Goal: Use online tool/utility: Utilize a website feature to perform a specific function

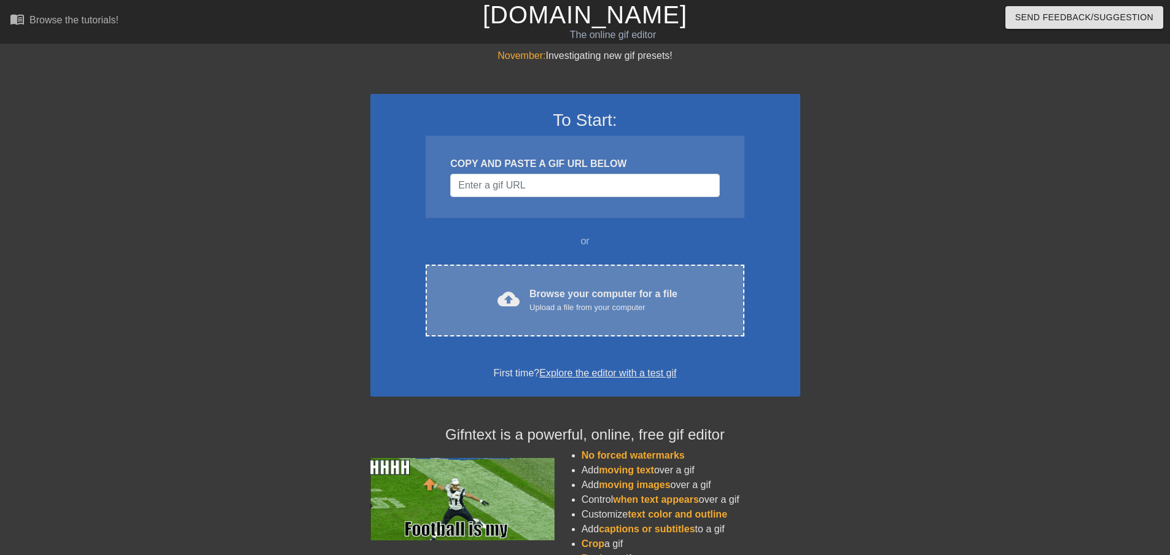
click at [562, 290] on div "Browse your computer for a file Upload a file from your computer" at bounding box center [603, 300] width 148 height 27
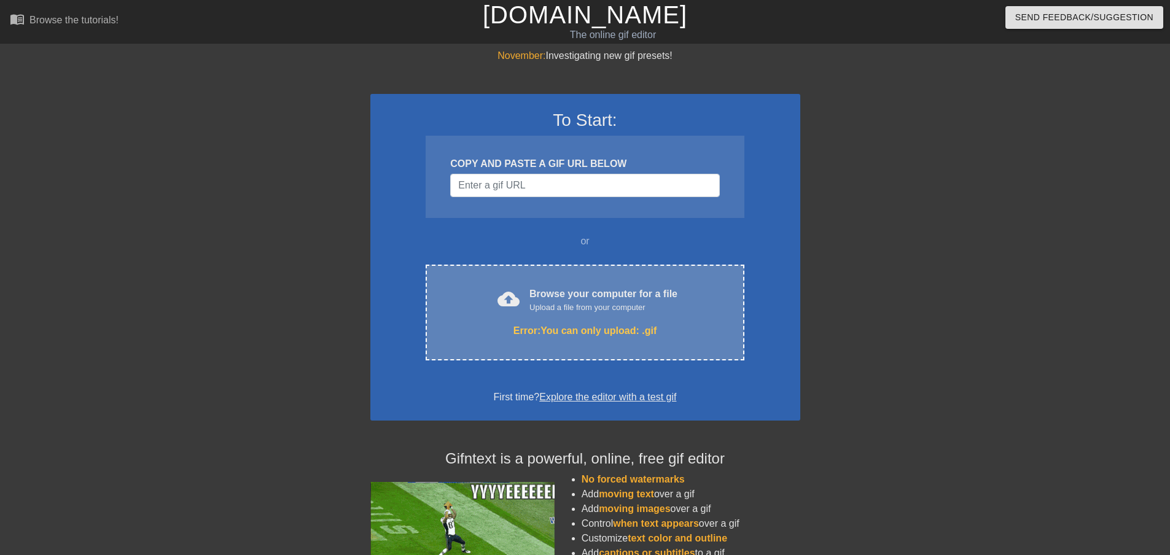
click at [586, 326] on div "Error: You can only upload: .gif" at bounding box center [584, 331] width 266 height 15
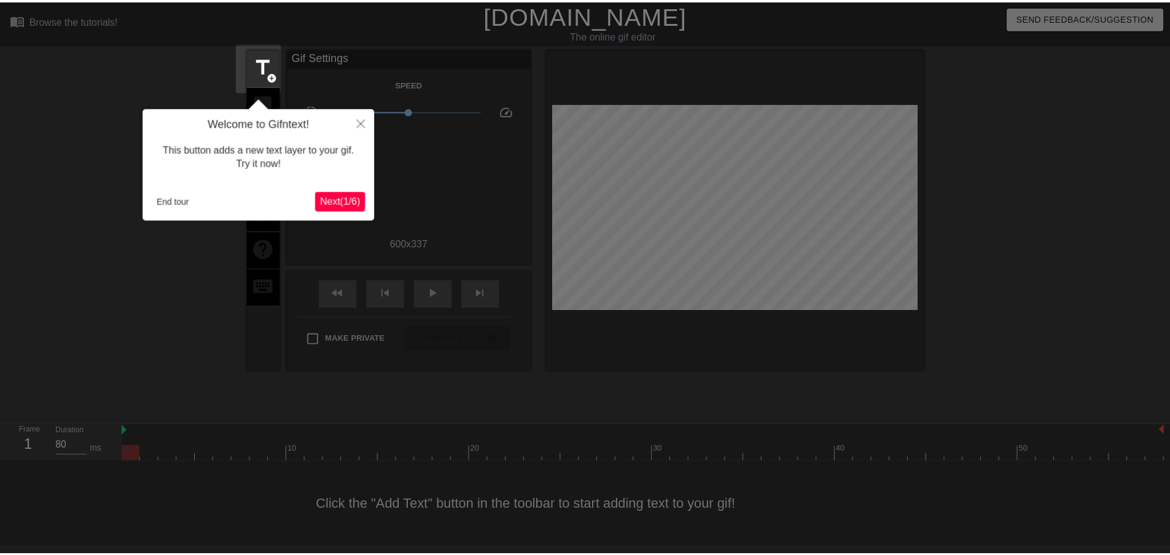
scroll to position [1, 0]
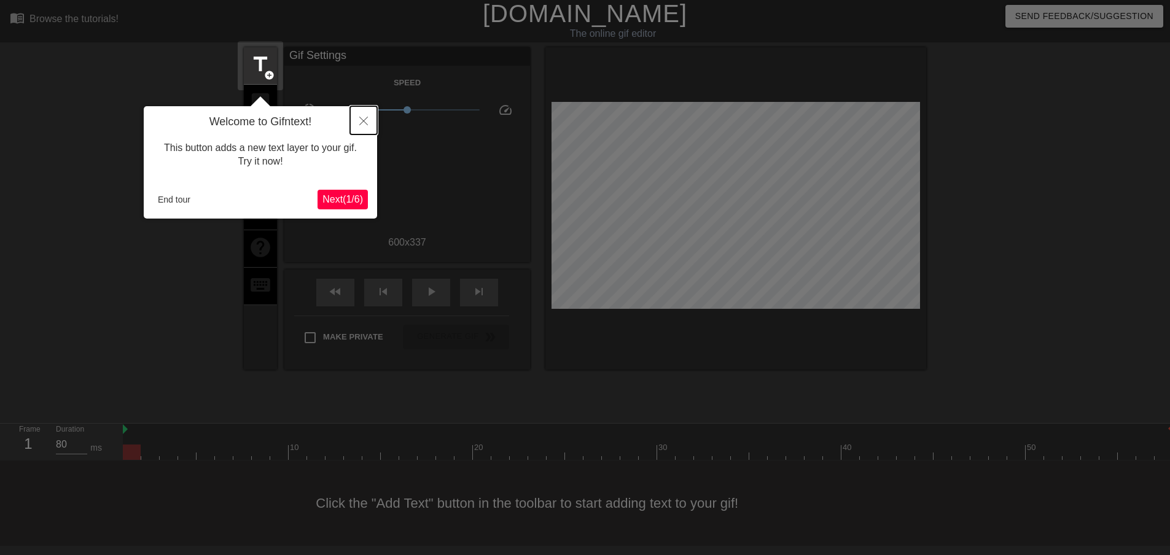
click at [369, 117] on button "Close" at bounding box center [363, 120] width 27 height 28
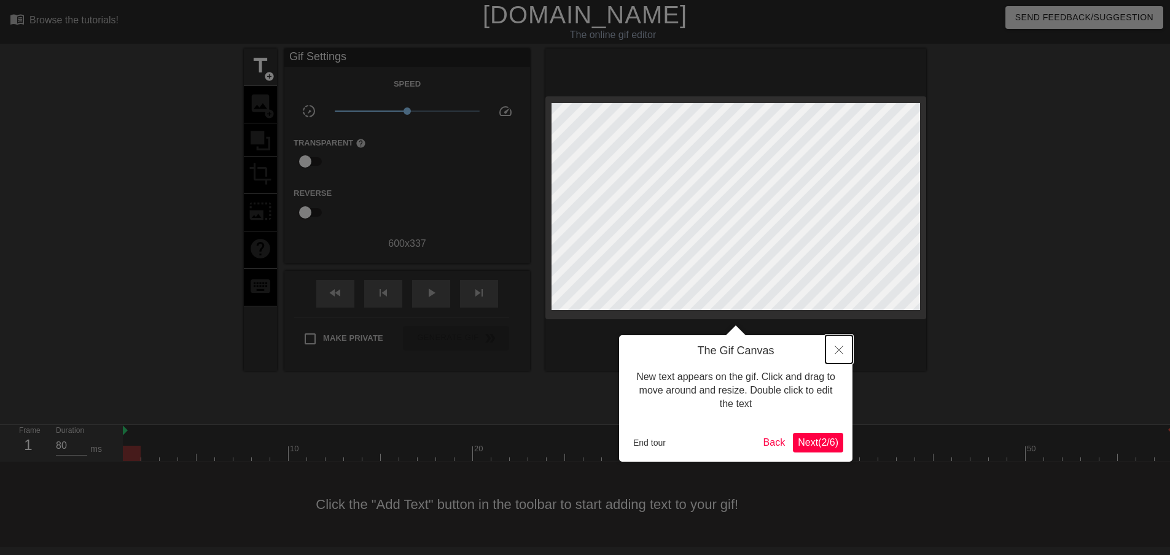
click at [836, 351] on icon "Close" at bounding box center [838, 350] width 9 height 9
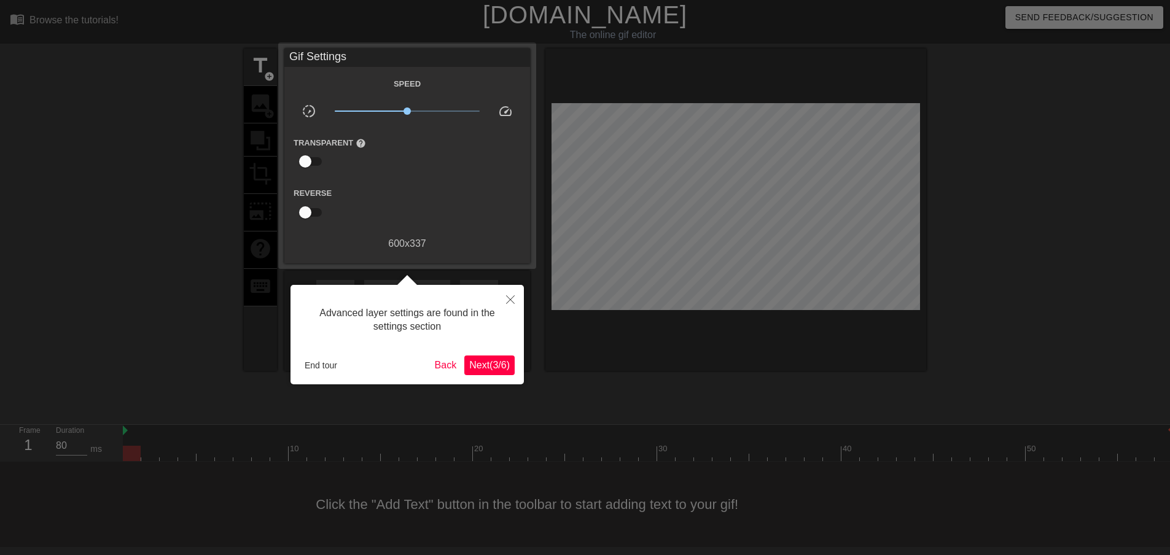
scroll to position [1, 0]
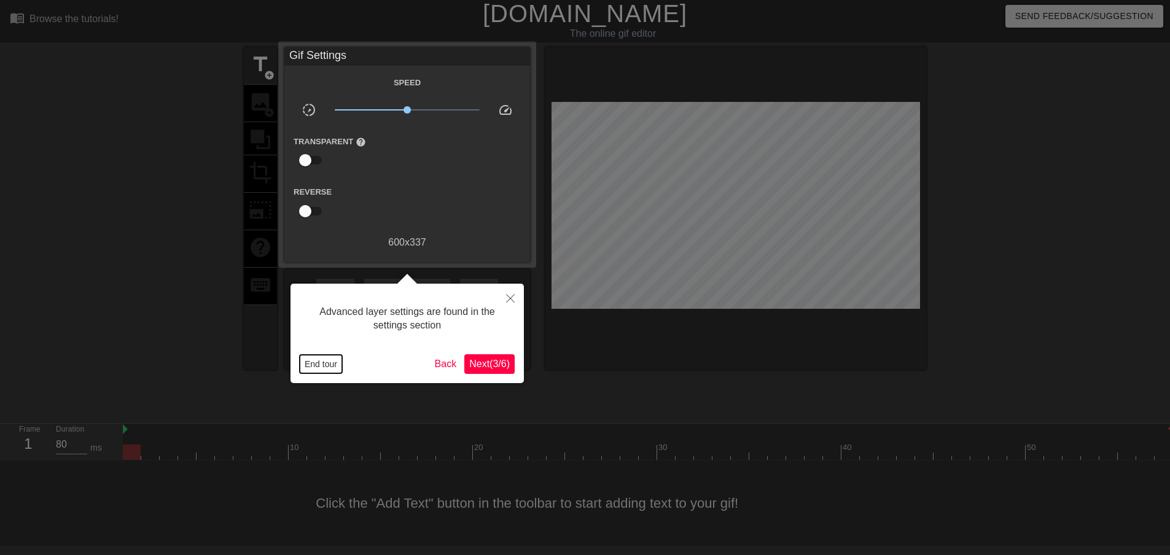
click at [308, 365] on button "End tour" at bounding box center [321, 364] width 42 height 18
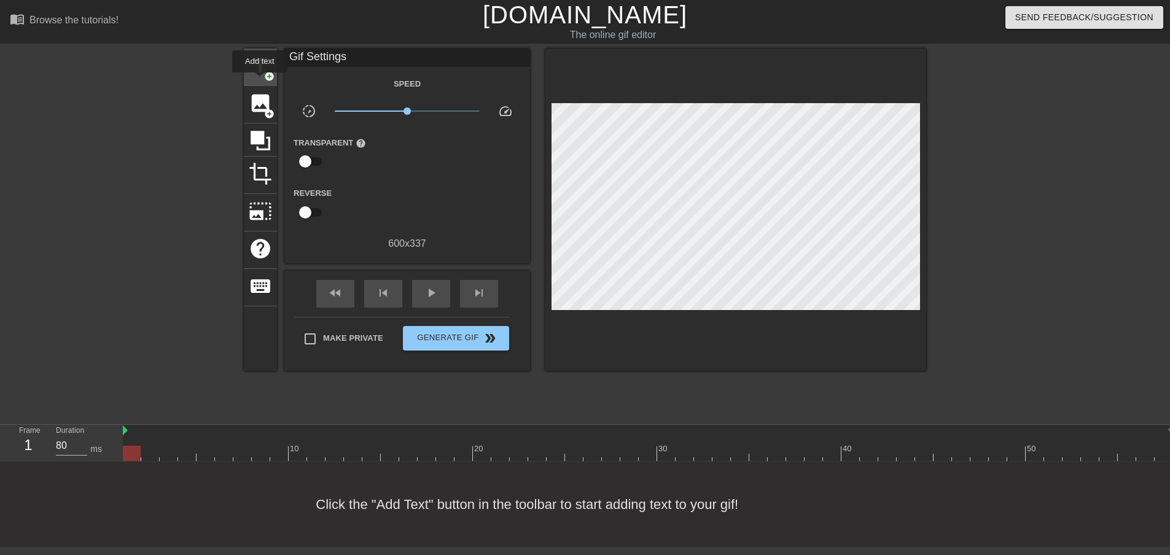
click at [255, 63] on span "title" at bounding box center [260, 65] width 23 height 23
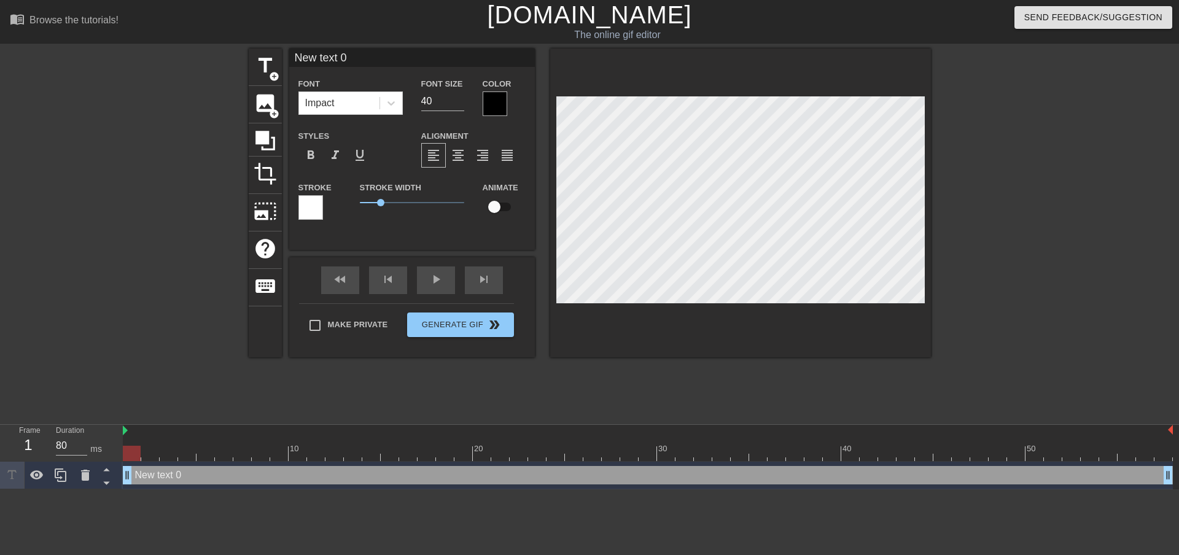
scroll to position [2, 3]
type input "S"
type textarea "S"
type input "ST"
type textarea "ST"
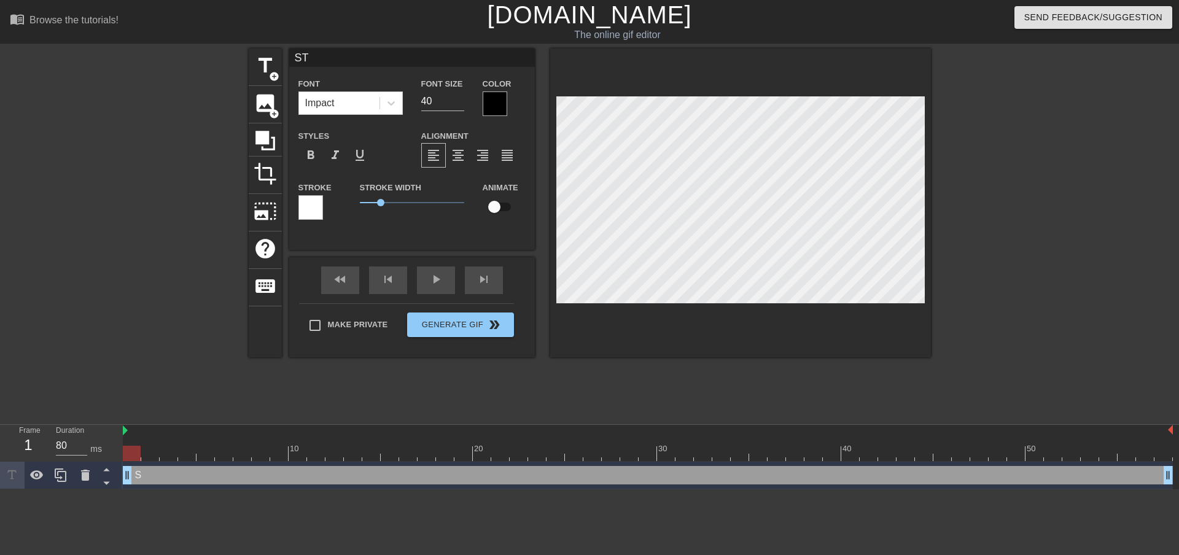
type input "STO"
type textarea "STO"
type input "STOP"
type textarea "STOP"
type input "STOP"
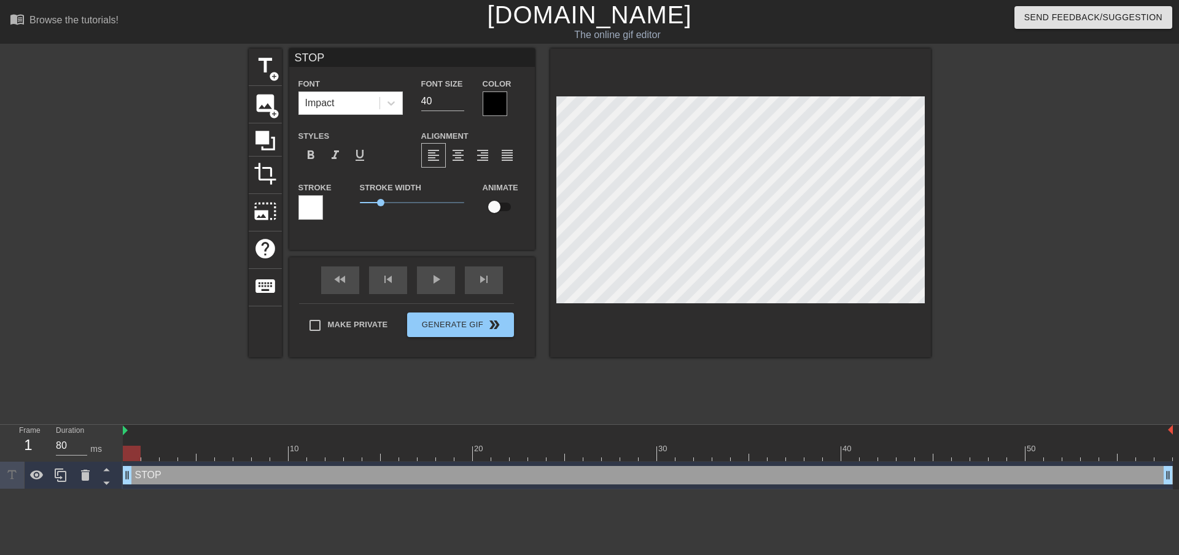
type textarea "STOP"
type input "STOP R"
type textarea "STOP RO"
type input "STOP ROL"
type textarea "STOP ROL"
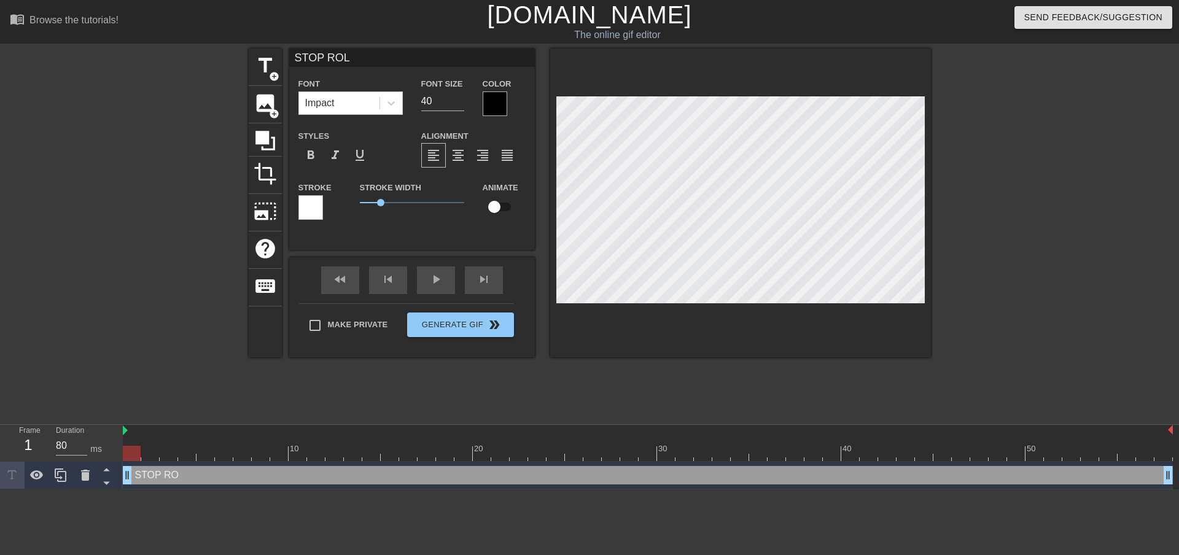
type input "STOP ROLL"
type textarea "STOP ROLL"
type input "STOP [PERSON_NAME]"
type textarea "STOP ROLLIN"
type input "STOP ROLLING"
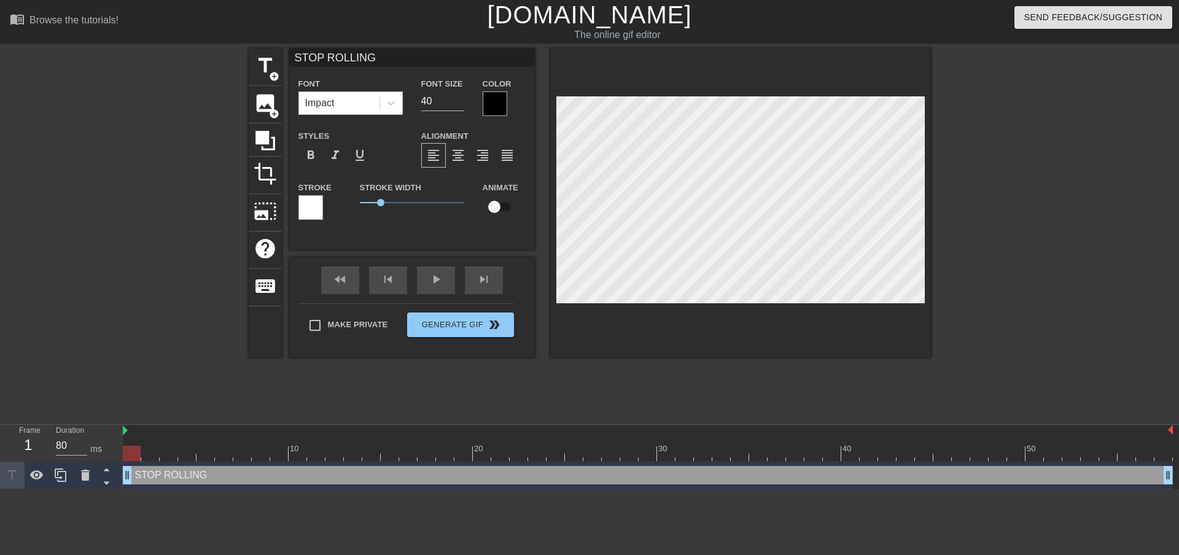
type textarea "STOP ROLLING"
type input "STOP ROLLING J"
type textarea "STOP ROLLING J"
type input "STOP ROLLING JA"
type textarea "STOP ROLLING JA"
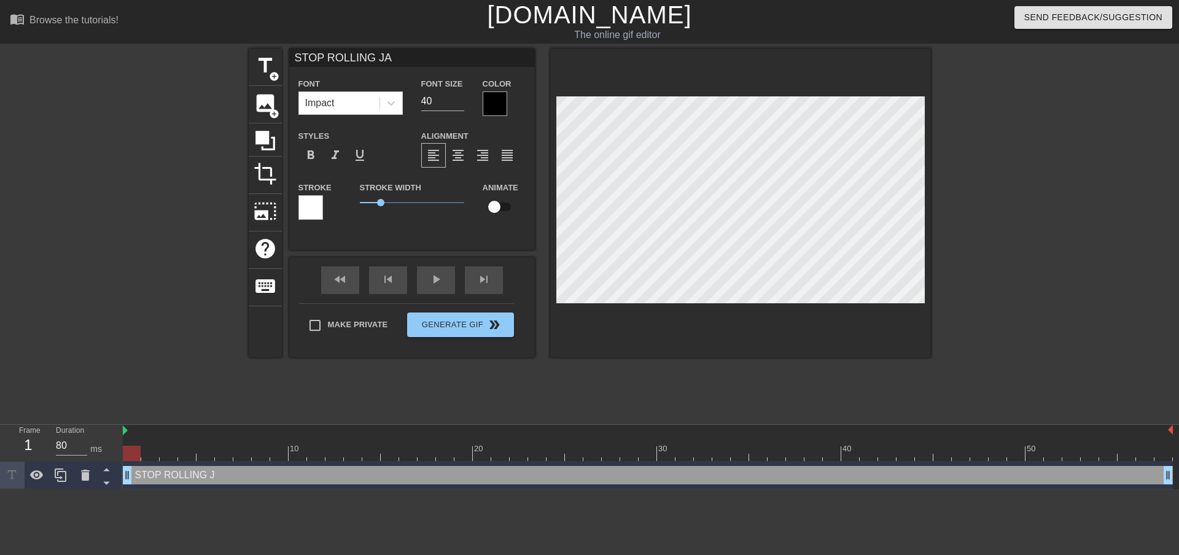
type input "STOP ROLLING [PERSON_NAME]"
type textarea "STOP ROLLING [PERSON_NAME]"
type input "STOP ROLLING JAYC"
type textarea "STOP ROLLING JAYC"
type input "STOP ROLLING JAYCE"
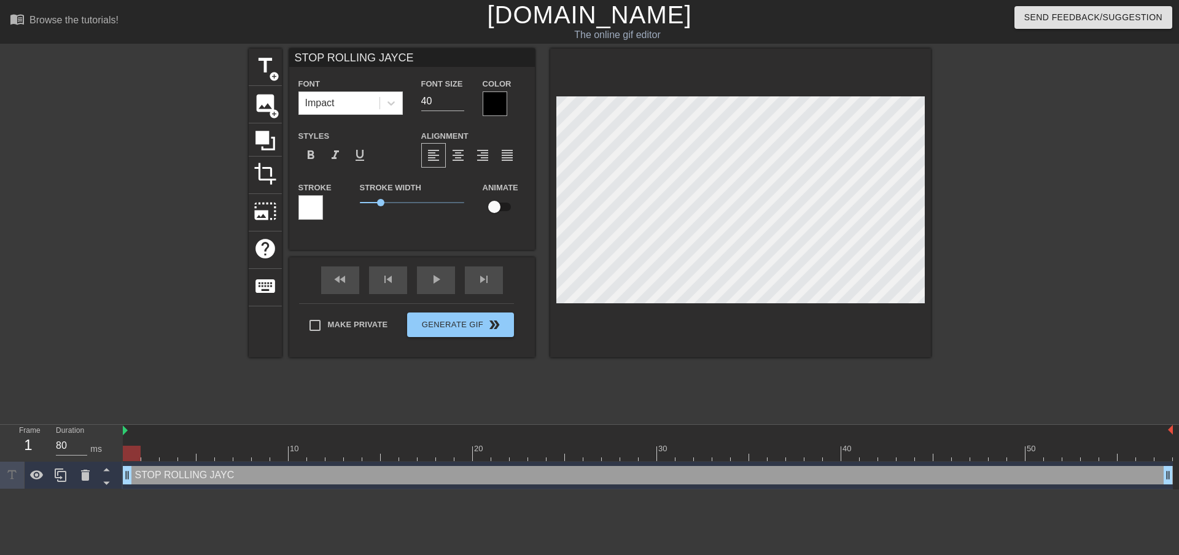
scroll to position [2, 6]
type textarea "STOP ROLLING JAYCE"
click at [148, 199] on div at bounding box center [142, 233] width 184 height 368
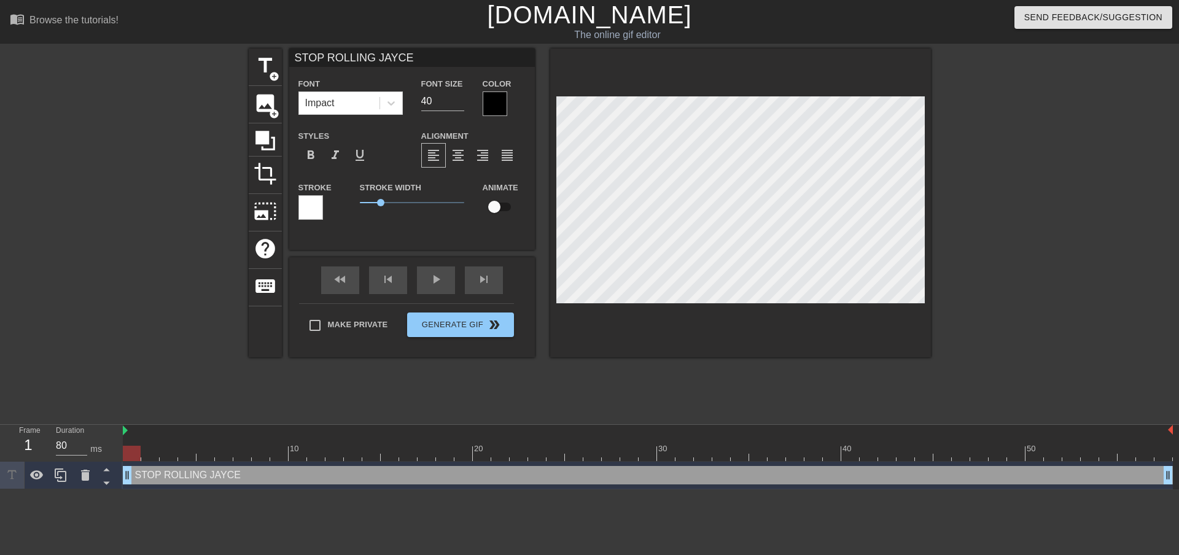
click at [992, 221] on div at bounding box center [1038, 233] width 184 height 368
click at [480, 330] on span "Generate Gif double_arrow" at bounding box center [460, 324] width 96 height 15
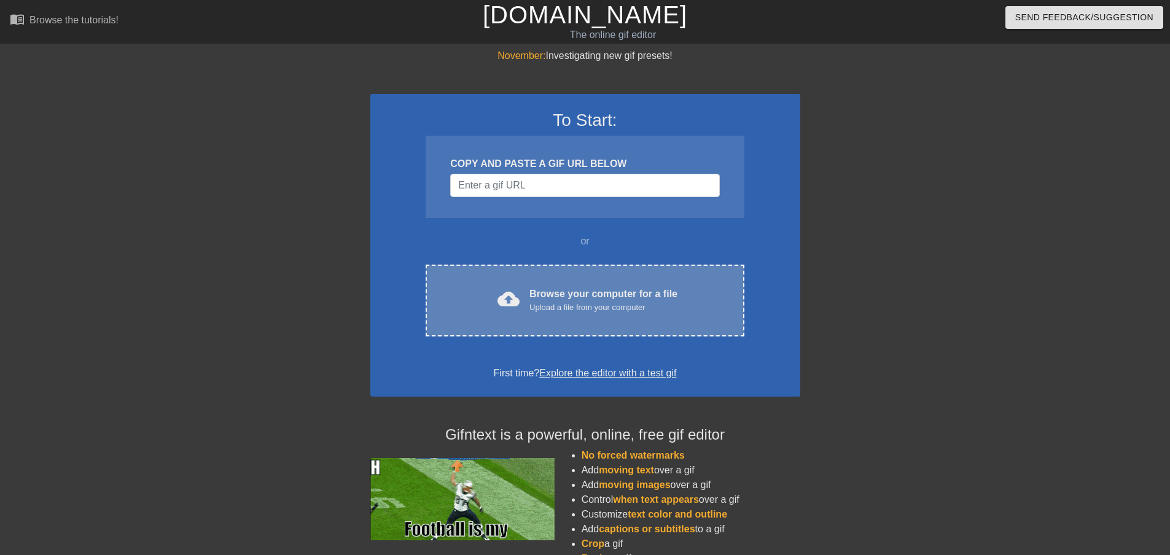
click at [530, 307] on div "Upload a file from your computer" at bounding box center [603, 307] width 148 height 12
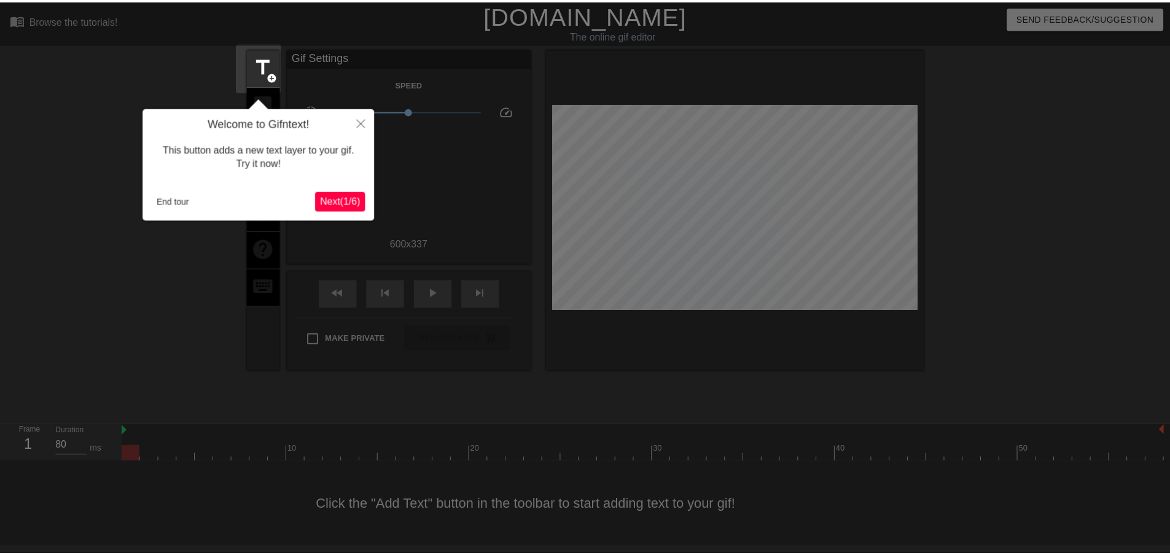
scroll to position [1, 0]
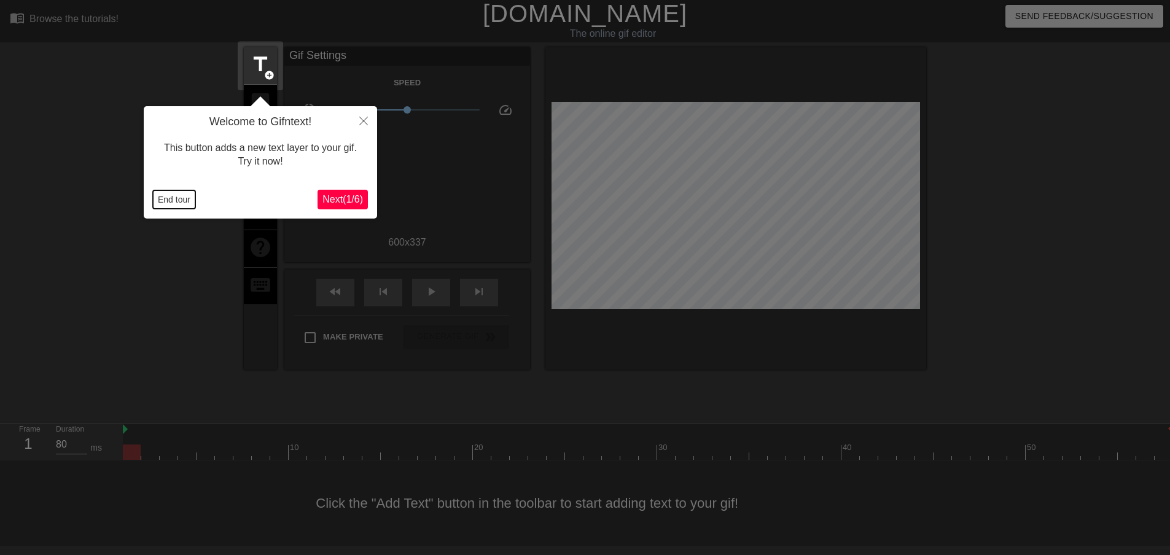
click at [171, 200] on button "End tour" at bounding box center [174, 199] width 42 height 18
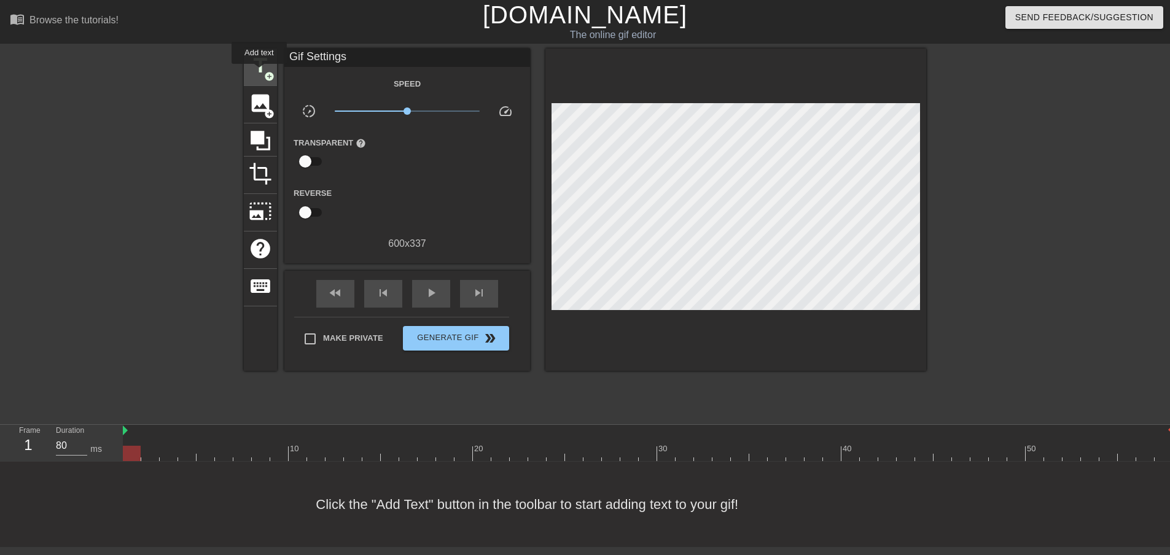
click at [259, 72] on span "title" at bounding box center [260, 65] width 23 height 23
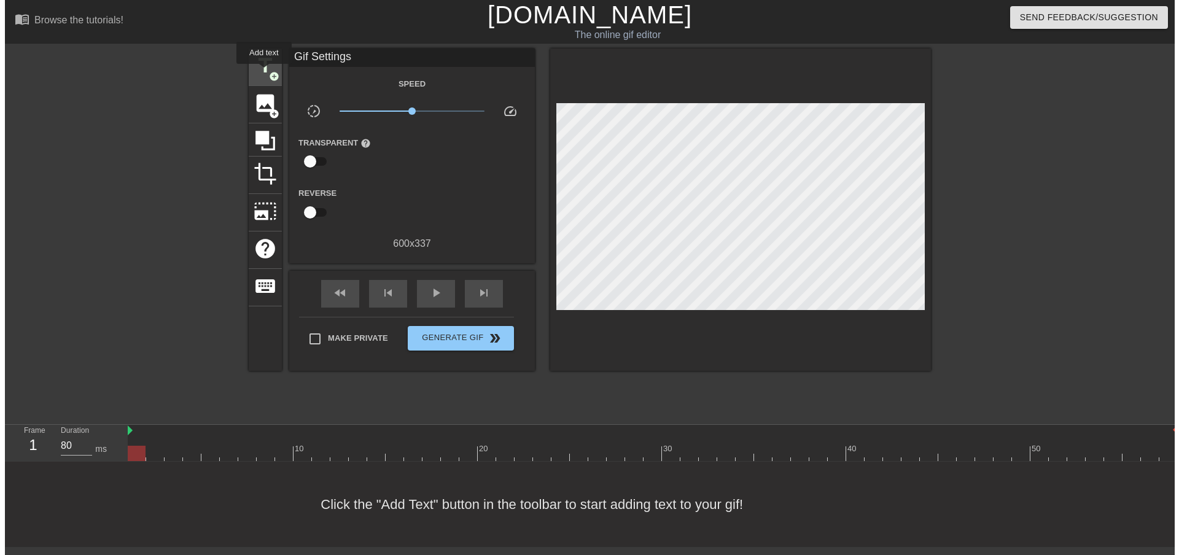
scroll to position [0, 0]
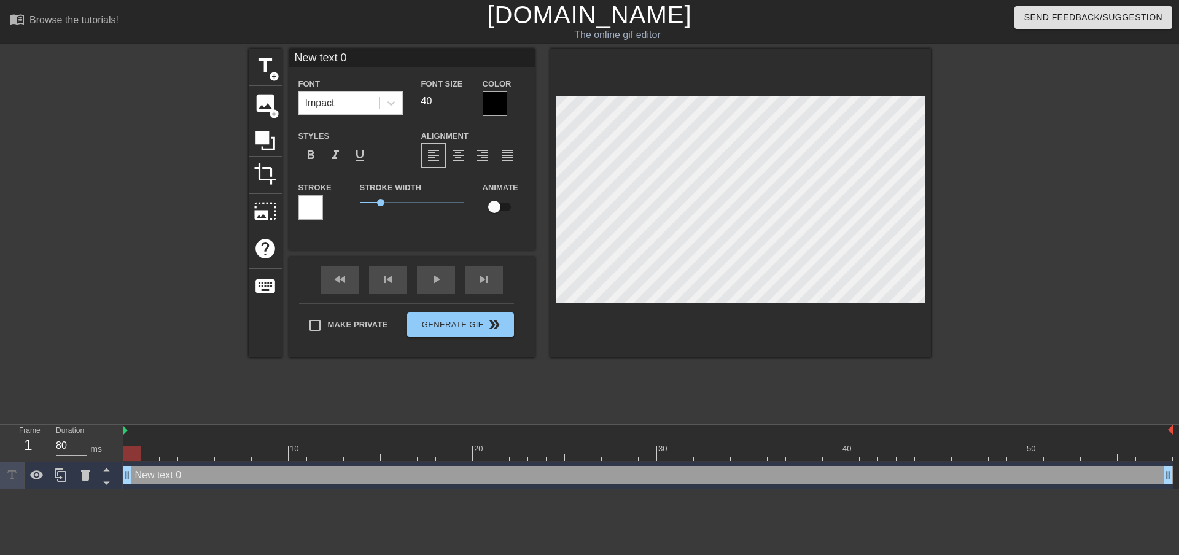
type input "S"
type textarea "S"
type input "ST"
type textarea "ST"
type input "STO"
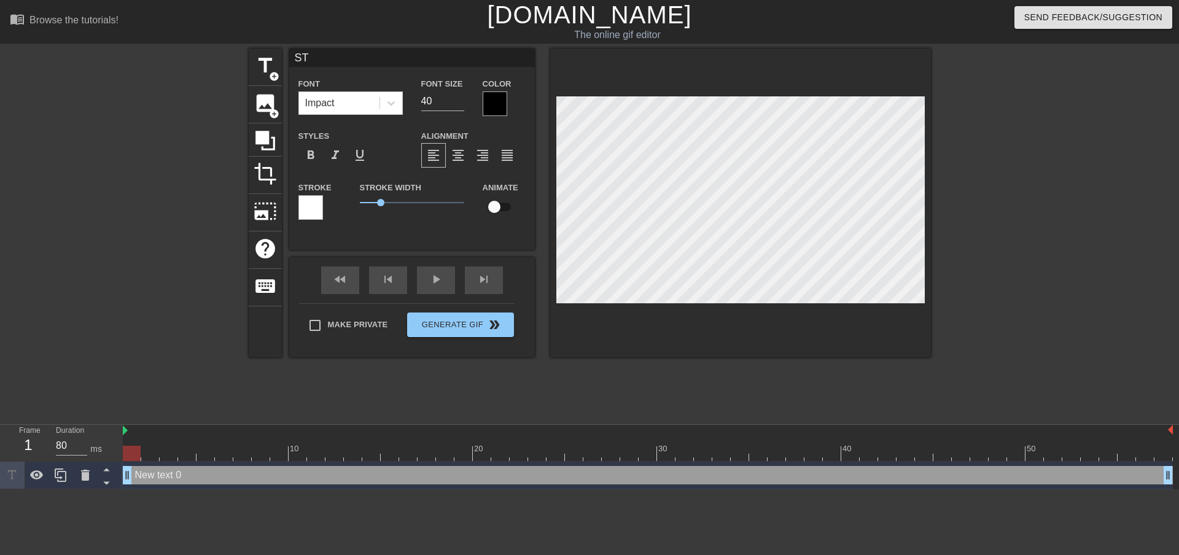
type textarea "STO"
type input "STOP"
type textarea "STOP"
type input "STOP"
type textarea "STOP"
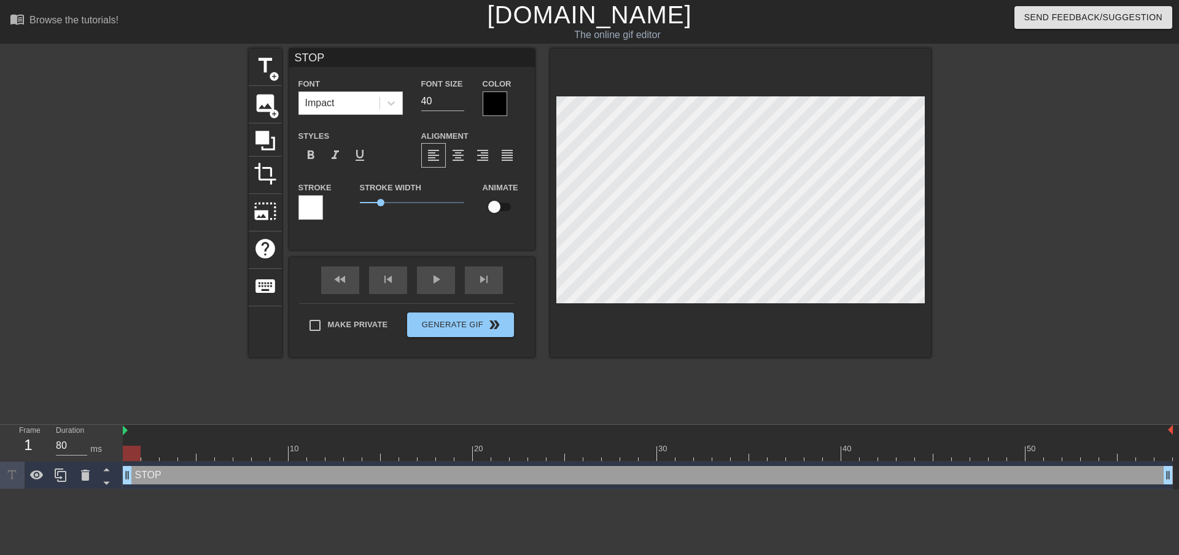
type input "STOP R"
type textarea "STOP R"
type input "STOP RO"
type textarea "STOP RO"
type input "STOP ROL"
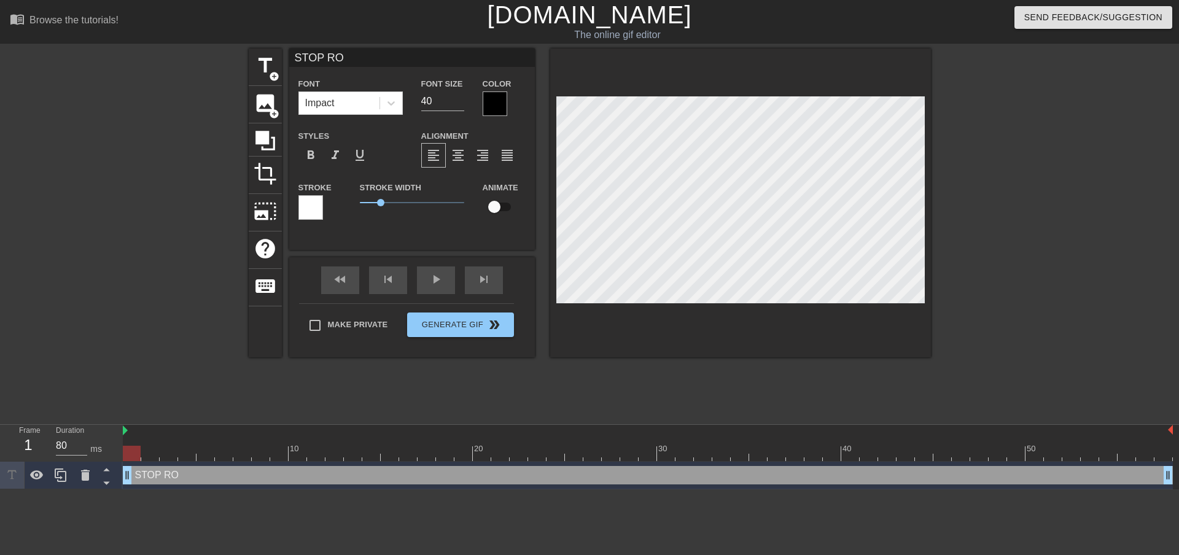
type textarea "STOP ROL"
type input "STOP ROLL"
type textarea "STOP ROLL"
type input "STOP [PERSON_NAME]"
type textarea "STOP [PERSON_NAME]"
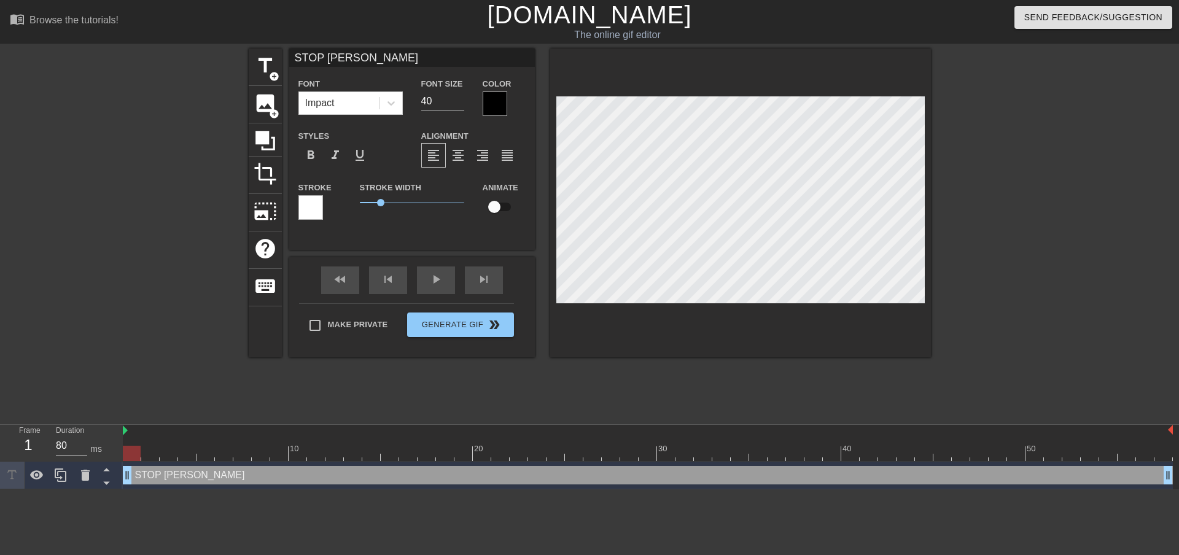
type input "STOP ROLLIN"
type textarea "STOP ROLLIN"
type input "STOP ROLLING"
type textarea "STOP ROLLING"
type input "STOP ROLLING"
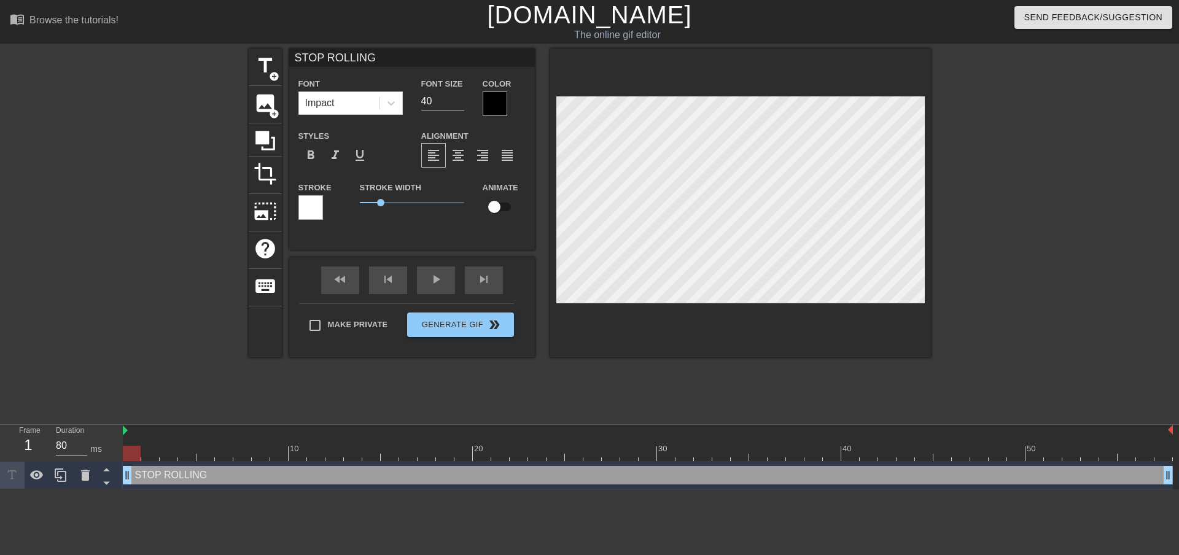
type textarea "STOP ROLLING"
type input "STOP ROLLING J"
type textarea "STOP ROLLING J"
type input "STOP ROLLING JA"
type textarea "STOP ROLLING JA"
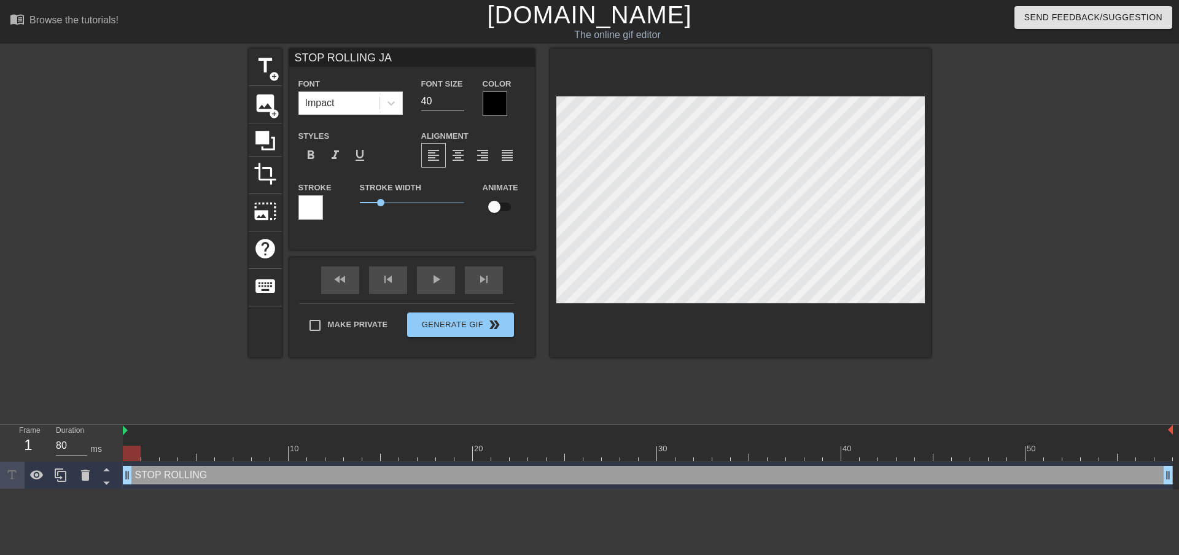
type input "STOP ROLLING [PERSON_NAME]"
type textarea "STOP ROLLING [PERSON_NAME]"
type input "STOP ROLLING JAYC"
type textarea "STOP ROLLING JAYC"
type input "STOP ROLLING JAYCE"
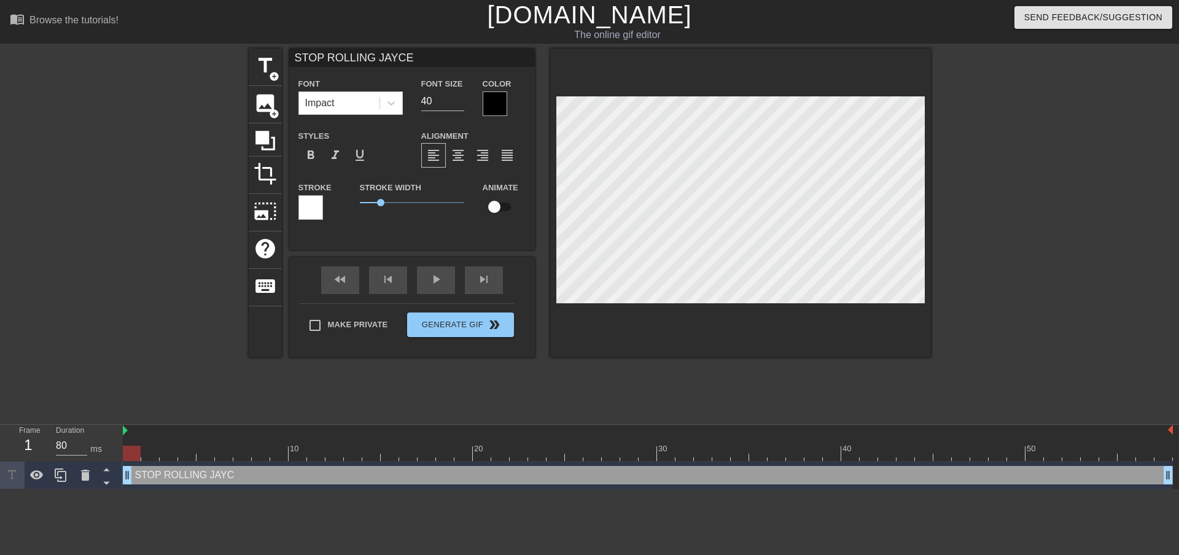
scroll to position [2, 6]
type textarea "STOP ROLLING JAYCE"
drag, startPoint x: 382, startPoint y: 201, endPoint x: 402, endPoint y: 200, distance: 20.3
click at [402, 200] on span "2.05" at bounding box center [401, 202] width 7 height 7
drag, startPoint x: 402, startPoint y: 200, endPoint x: 385, endPoint y: 199, distance: 17.2
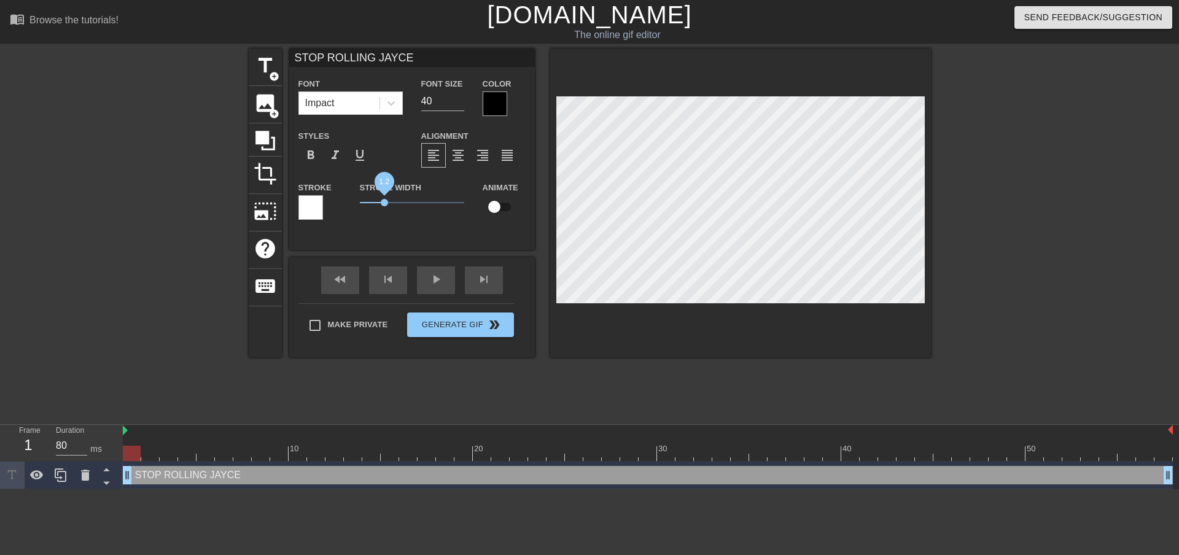
click at [385, 199] on span "1.2" at bounding box center [384, 202] width 7 height 7
click at [488, 101] on div at bounding box center [495, 103] width 25 height 25
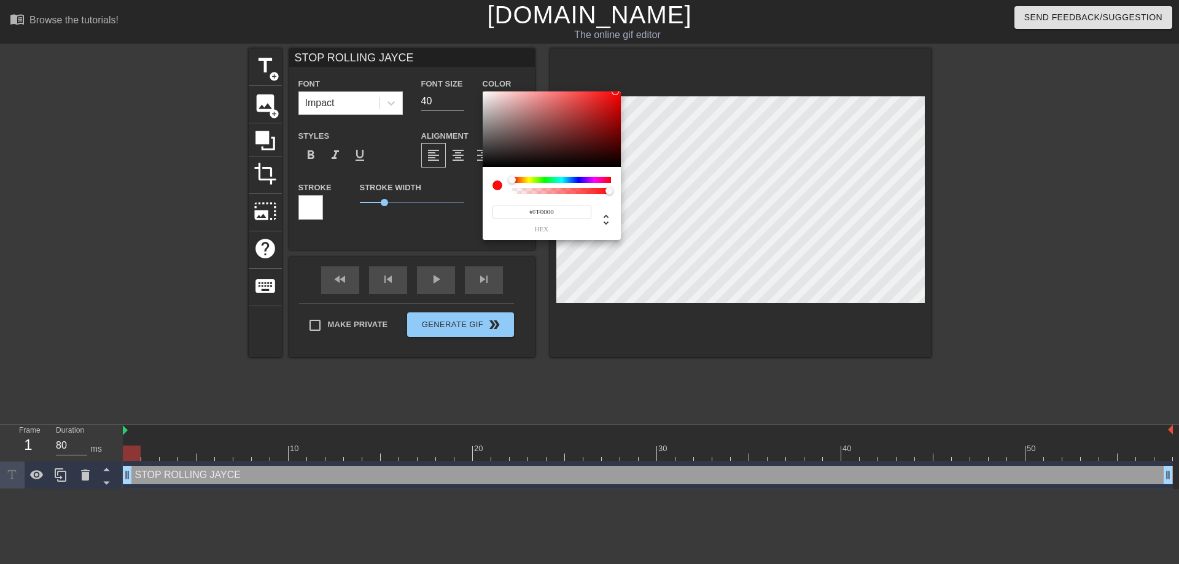
drag, startPoint x: 581, startPoint y: 129, endPoint x: 712, endPoint y: 67, distance: 144.7
click at [708, 32] on div "#FF0000 hex" at bounding box center [589, 282] width 1179 height 564
type input "#000000"
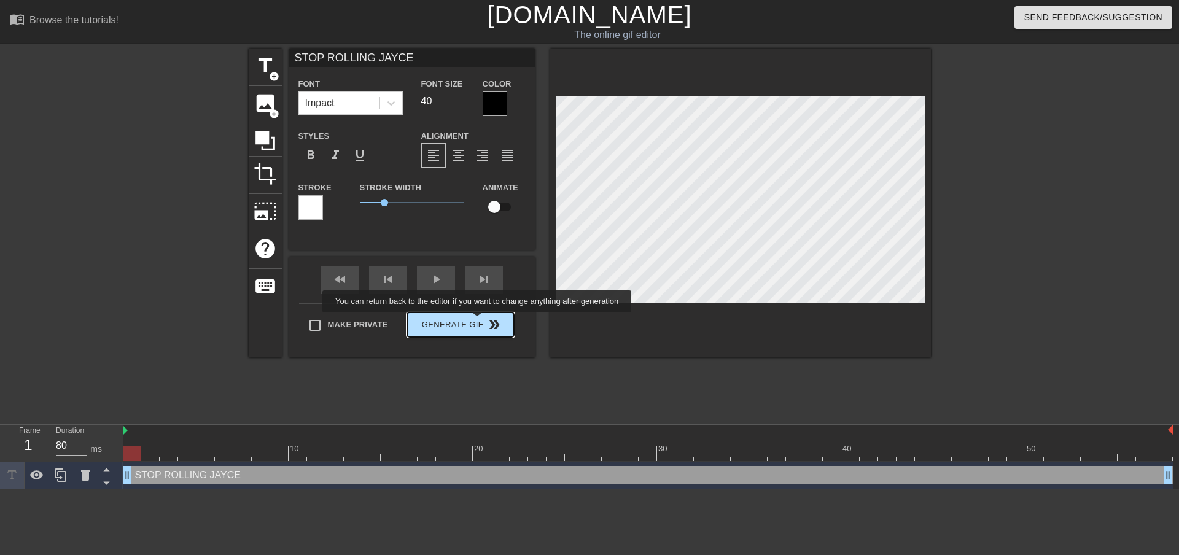
click at [476, 322] on div "Make Private Generate Gif double_arrow" at bounding box center [406, 327] width 215 height 49
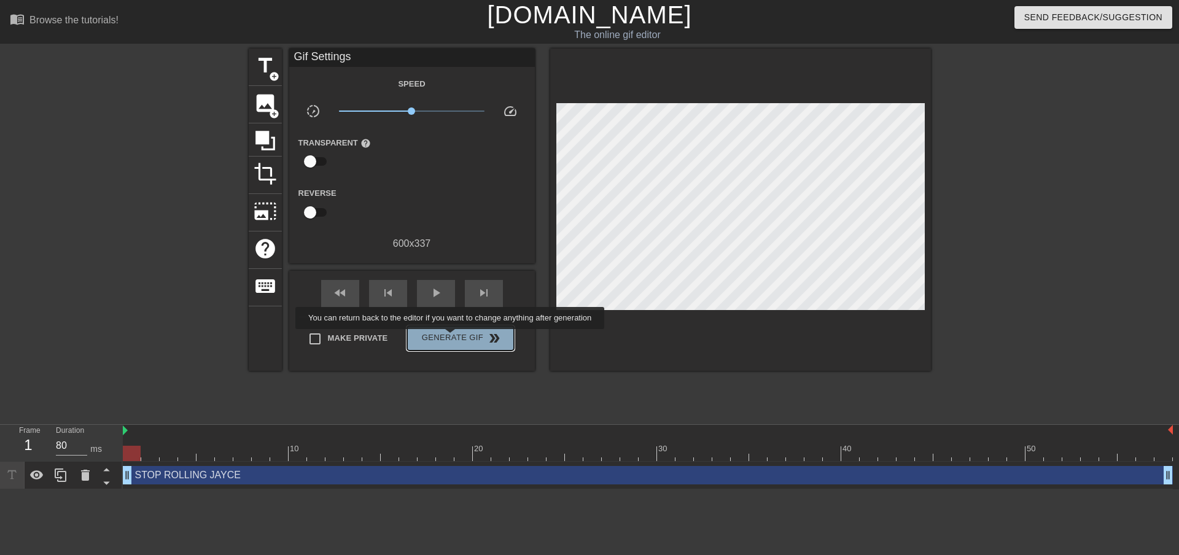
click at [451, 338] on span "Generate Gif double_arrow" at bounding box center [460, 338] width 96 height 15
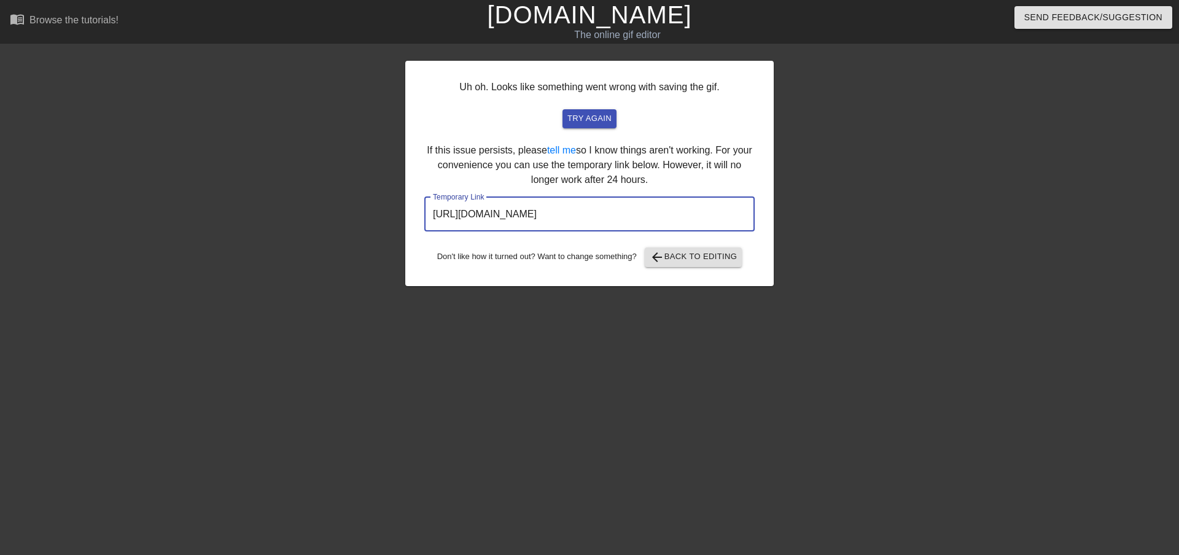
drag, startPoint x: 694, startPoint y: 216, endPoint x: 420, endPoint y: 203, distance: 274.1
click at [420, 203] on div "Uh oh. Looks like something went wrong with saving the gif. try again If this i…" at bounding box center [589, 173] width 368 height 225
